Goal: Task Accomplishment & Management: Manage account settings

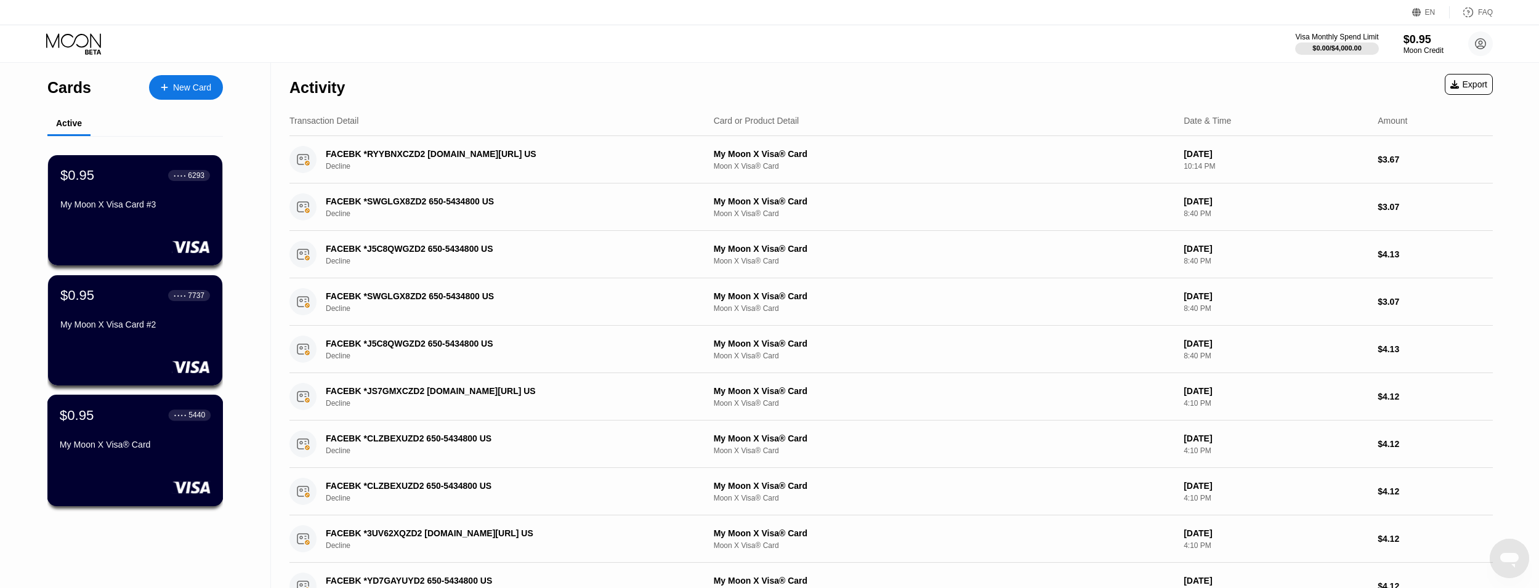
click at [110, 440] on div "$0.95 ● ● ● ● 5440 My Moon X Visa® Card" at bounding box center [135, 430] width 151 height 47
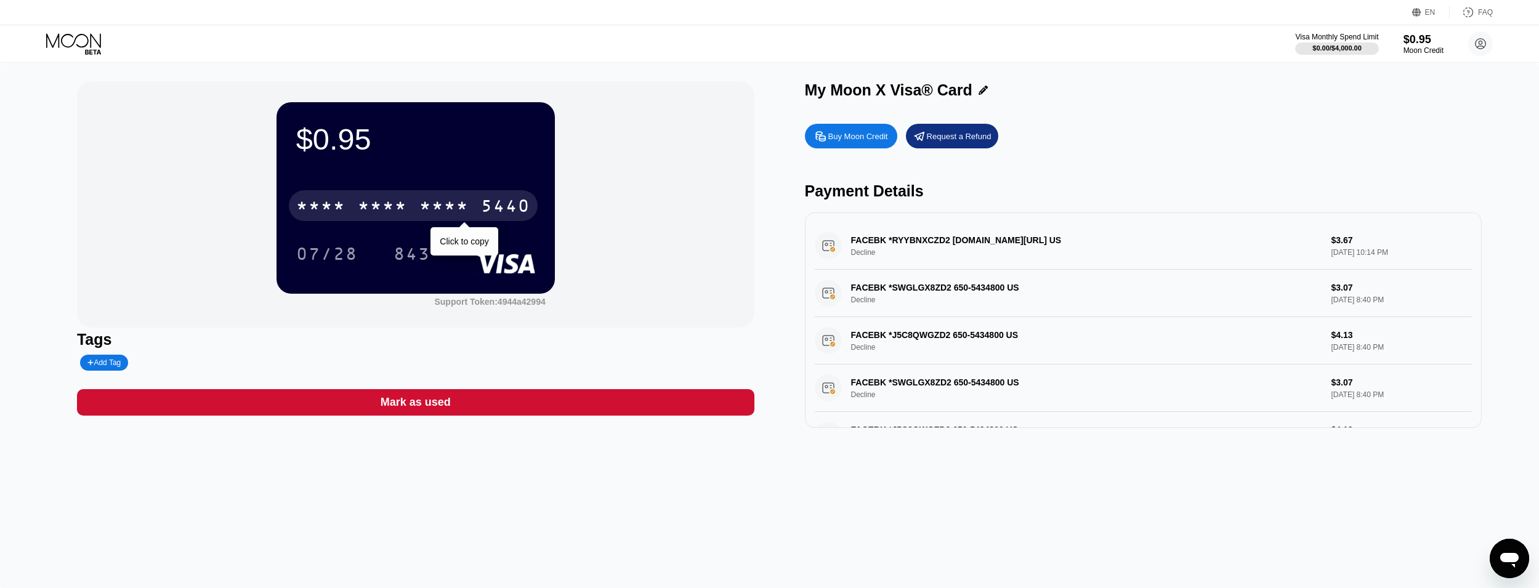
click at [498, 203] on div "5440" at bounding box center [505, 208] width 49 height 20
click at [486, 201] on div "5440" at bounding box center [505, 208] width 49 height 20
click at [498, 201] on div "5440" at bounding box center [505, 208] width 49 height 20
click at [379, 209] on div "6500" at bounding box center [382, 208] width 49 height 20
click at [379, 209] on div "* * * *" at bounding box center [382, 208] width 49 height 20
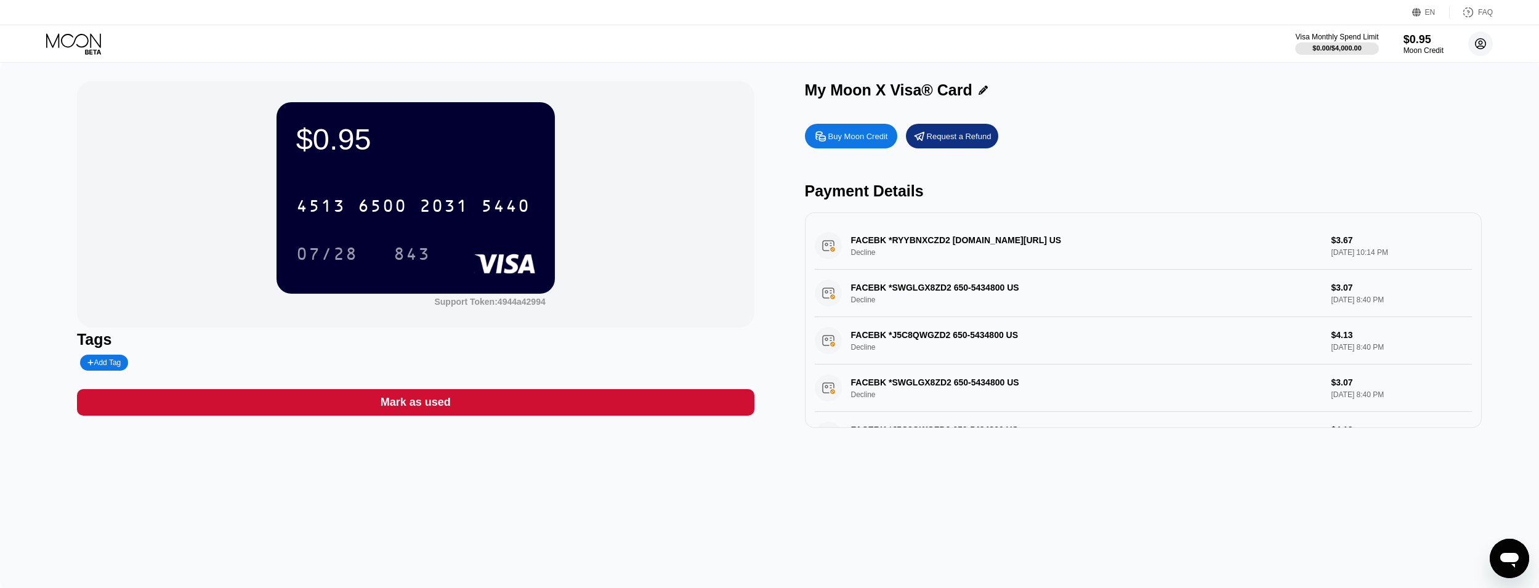
click at [1481, 49] on icon at bounding box center [1481, 44] width 10 height 10
click at [1420, 108] on div " Home" at bounding box center [1425, 115] width 117 height 15
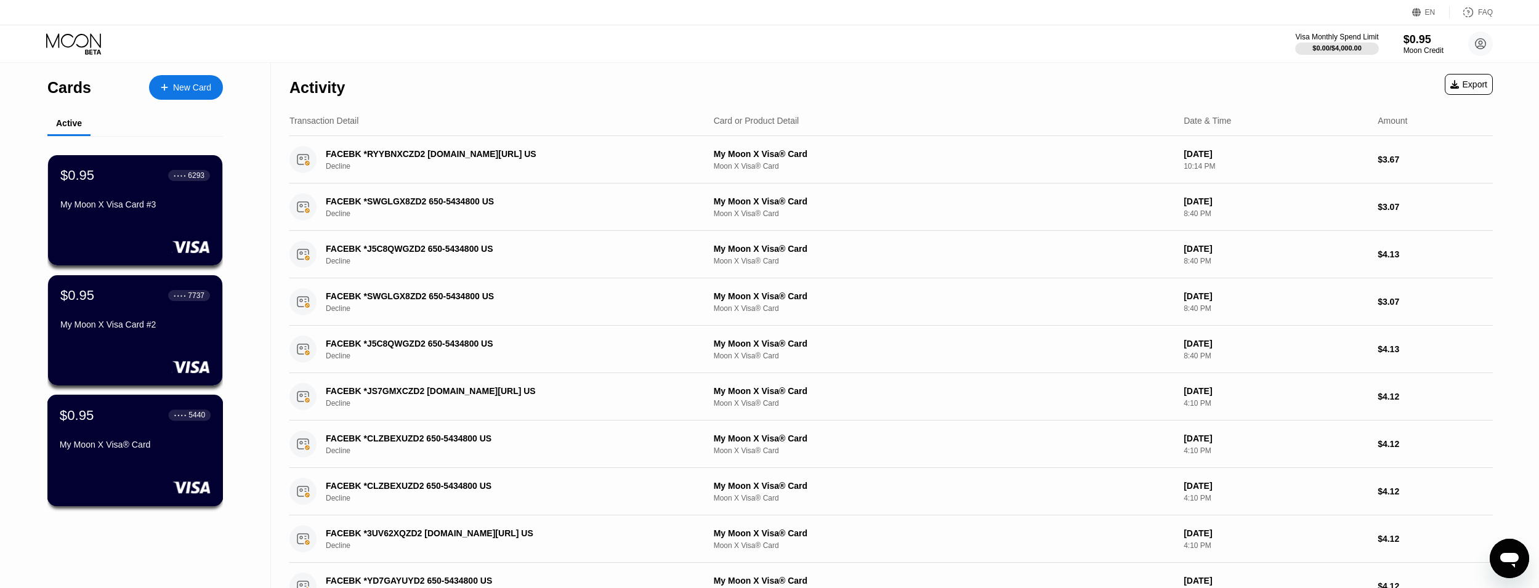
click at [165, 467] on div "$0.95 ● ● ● ● 5440 My Moon X Visa® Card" at bounding box center [135, 450] width 176 height 111
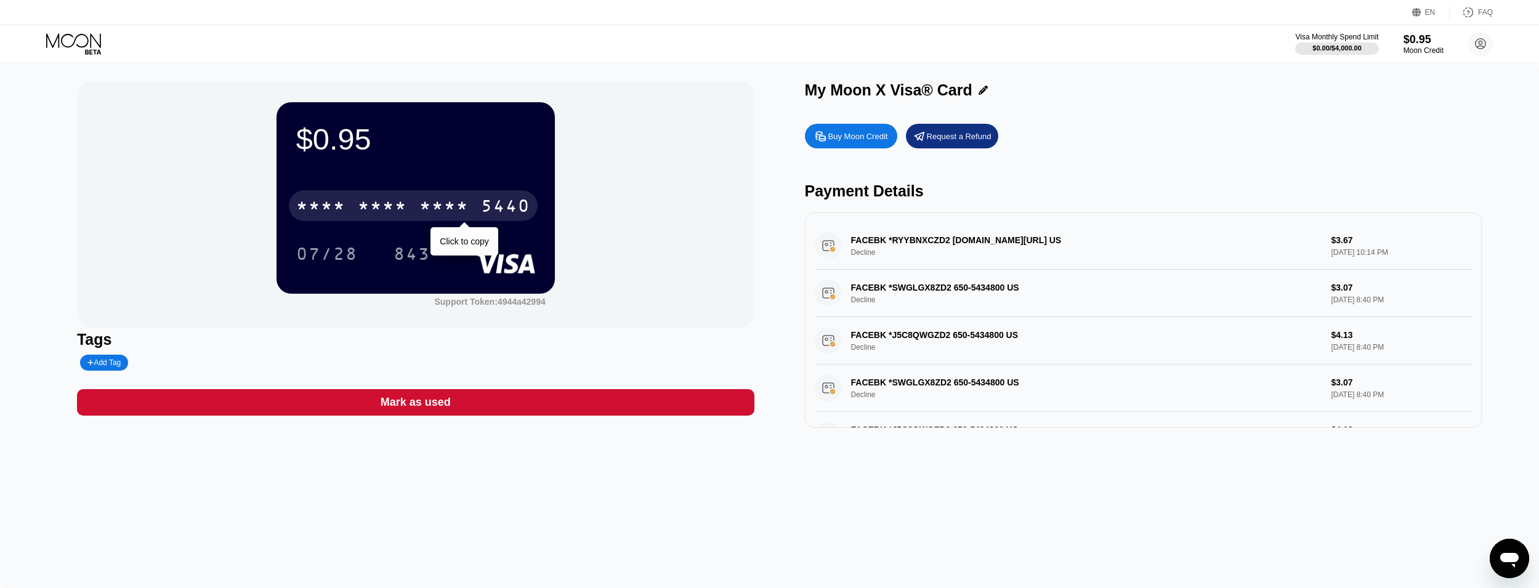
click at [406, 203] on div "* * * *" at bounding box center [382, 208] width 49 height 20
click at [429, 214] on div "2031" at bounding box center [443, 208] width 49 height 20
click at [429, 214] on div "* * * *" at bounding box center [443, 208] width 49 height 20
click at [448, 196] on div "[CREDIT_CARD_NUMBER]" at bounding box center [413, 205] width 249 height 31
click at [455, 203] on div "* * * *" at bounding box center [443, 208] width 49 height 20
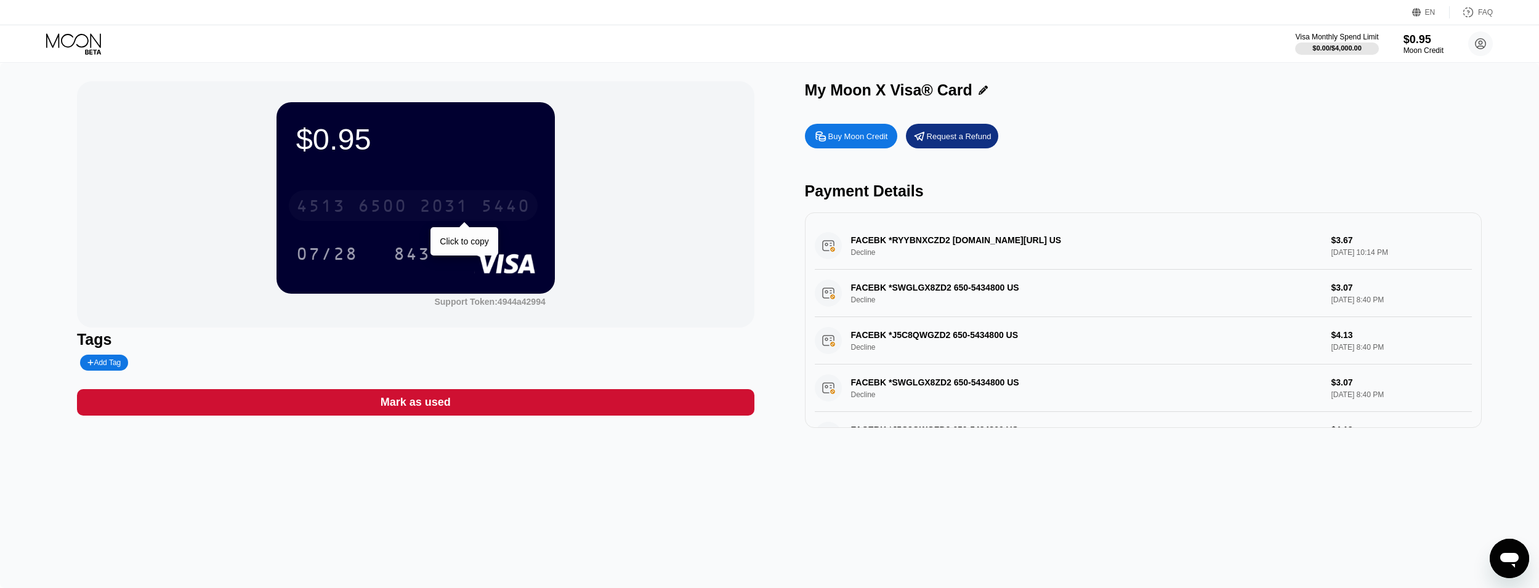
click at [426, 212] on div "2031" at bounding box center [443, 208] width 49 height 20
click at [426, 212] on div "* * * *" at bounding box center [443, 208] width 49 height 20
click at [344, 208] on div "4513" at bounding box center [320, 208] width 49 height 20
click at [441, 209] on div "2031" at bounding box center [443, 208] width 49 height 20
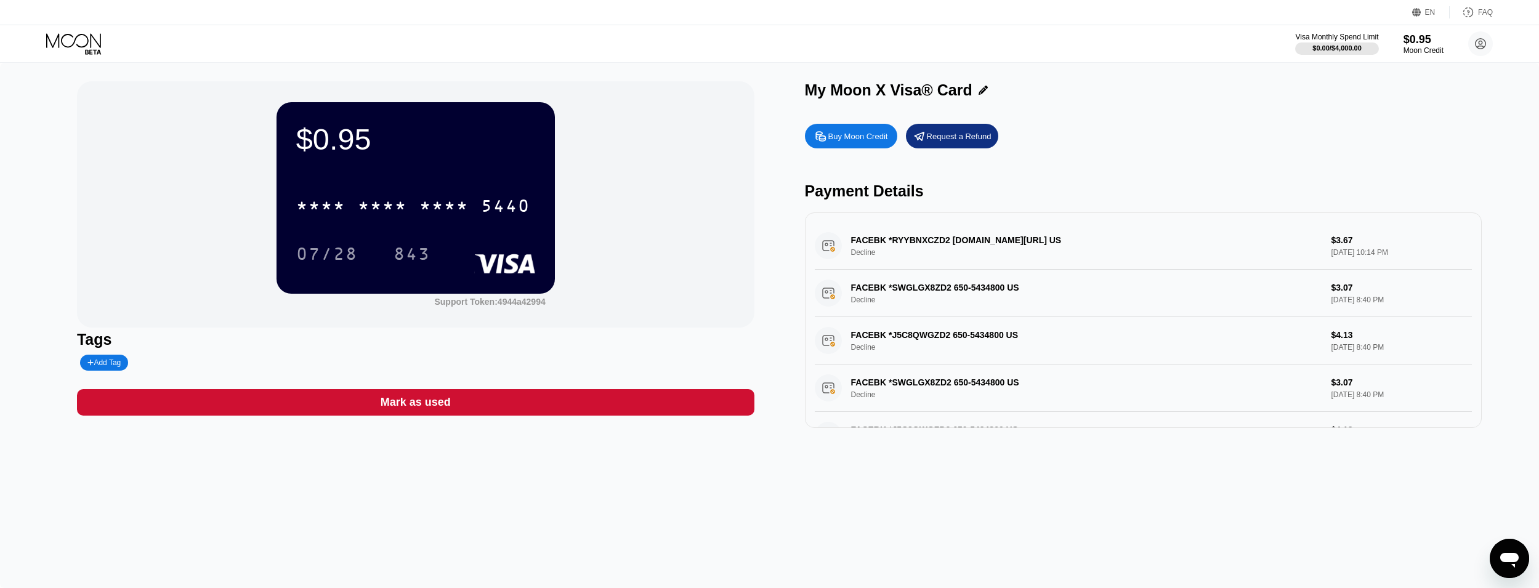
click at [488, 209] on div "5440" at bounding box center [505, 208] width 49 height 20
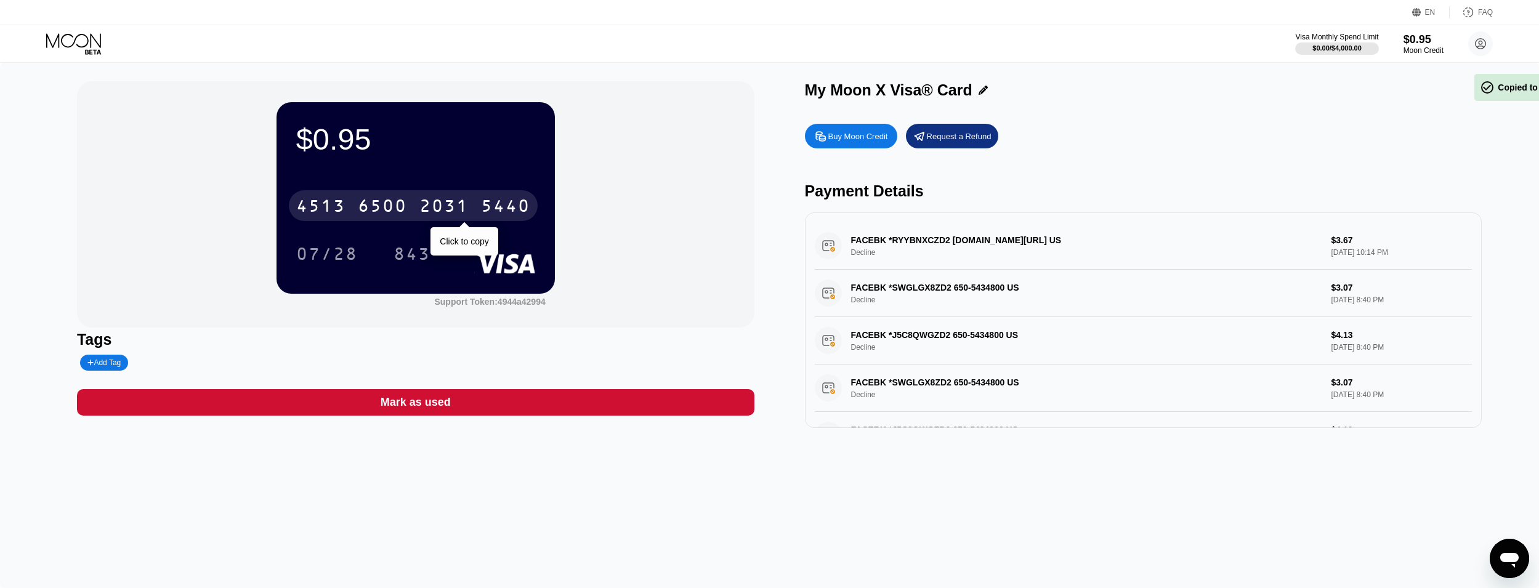
click at [488, 209] on div "5440" at bounding box center [505, 208] width 49 height 20
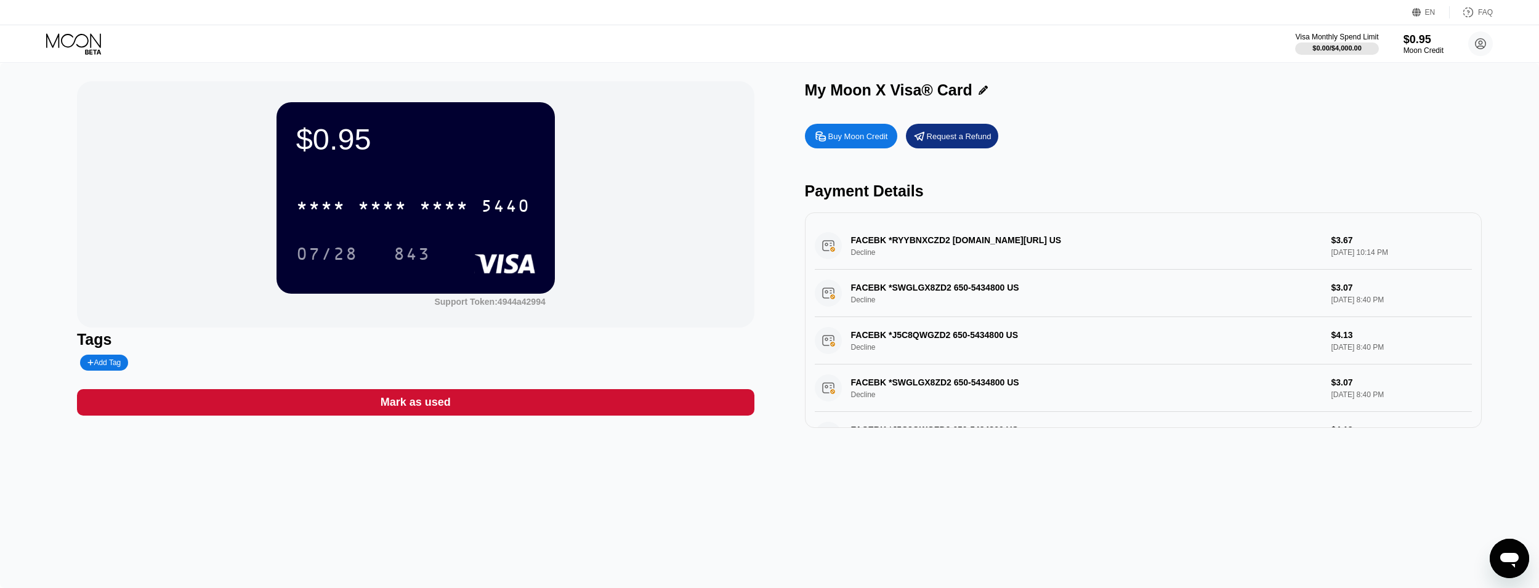
click at [1482, 41] on icon at bounding box center [1480, 44] width 7 height 7
click at [1401, 110] on div "Home" at bounding box center [1399, 115] width 23 height 10
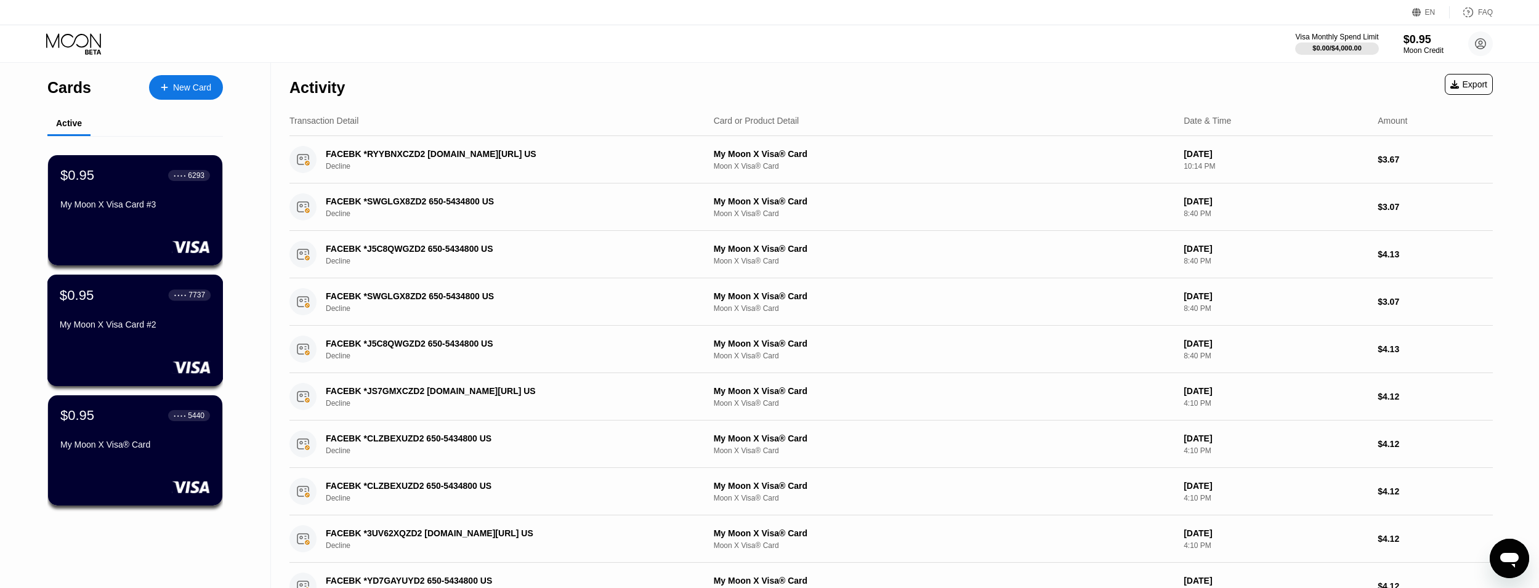
click at [117, 303] on div "$0.95 ● ● ● ● 7737" at bounding box center [135, 295] width 151 height 16
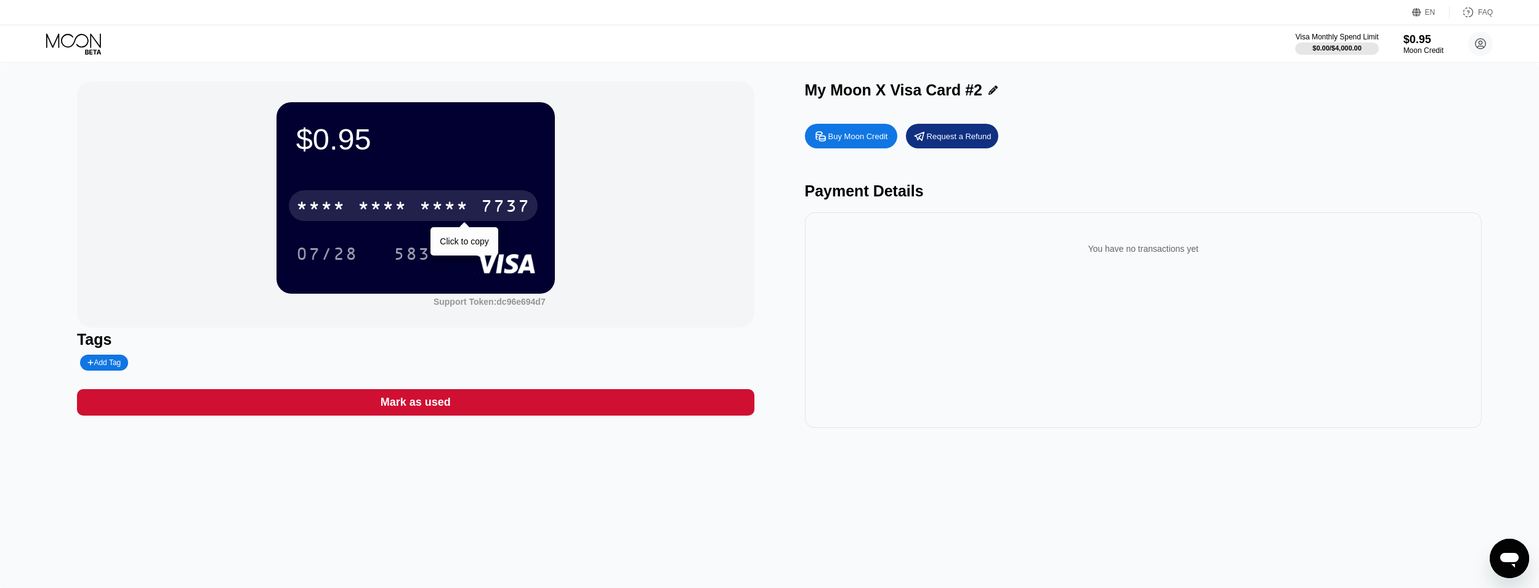
click at [469, 208] on div "* * * * * * * * * * * * 7737" at bounding box center [413, 205] width 249 height 31
click at [358, 206] on div "6500" at bounding box center [382, 208] width 49 height 20
click at [358, 206] on div "* * * *" at bounding box center [382, 208] width 49 height 20
click at [401, 223] on div "[CREDIT_CARD_NUMBER]" at bounding box center [415, 202] width 239 height 42
click at [401, 217] on div "6500" at bounding box center [382, 208] width 49 height 20
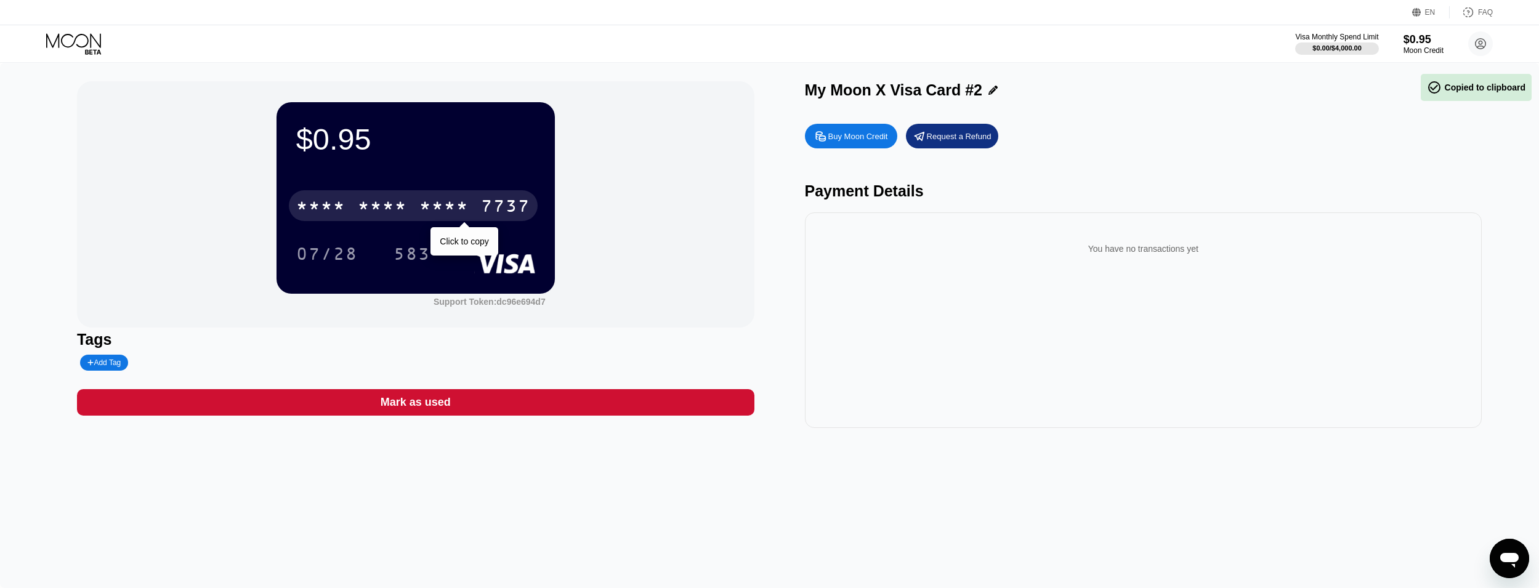
click at [401, 217] on div "* * * *" at bounding box center [382, 208] width 49 height 20
